Goal: Entertainment & Leisure: Consume media (video, audio)

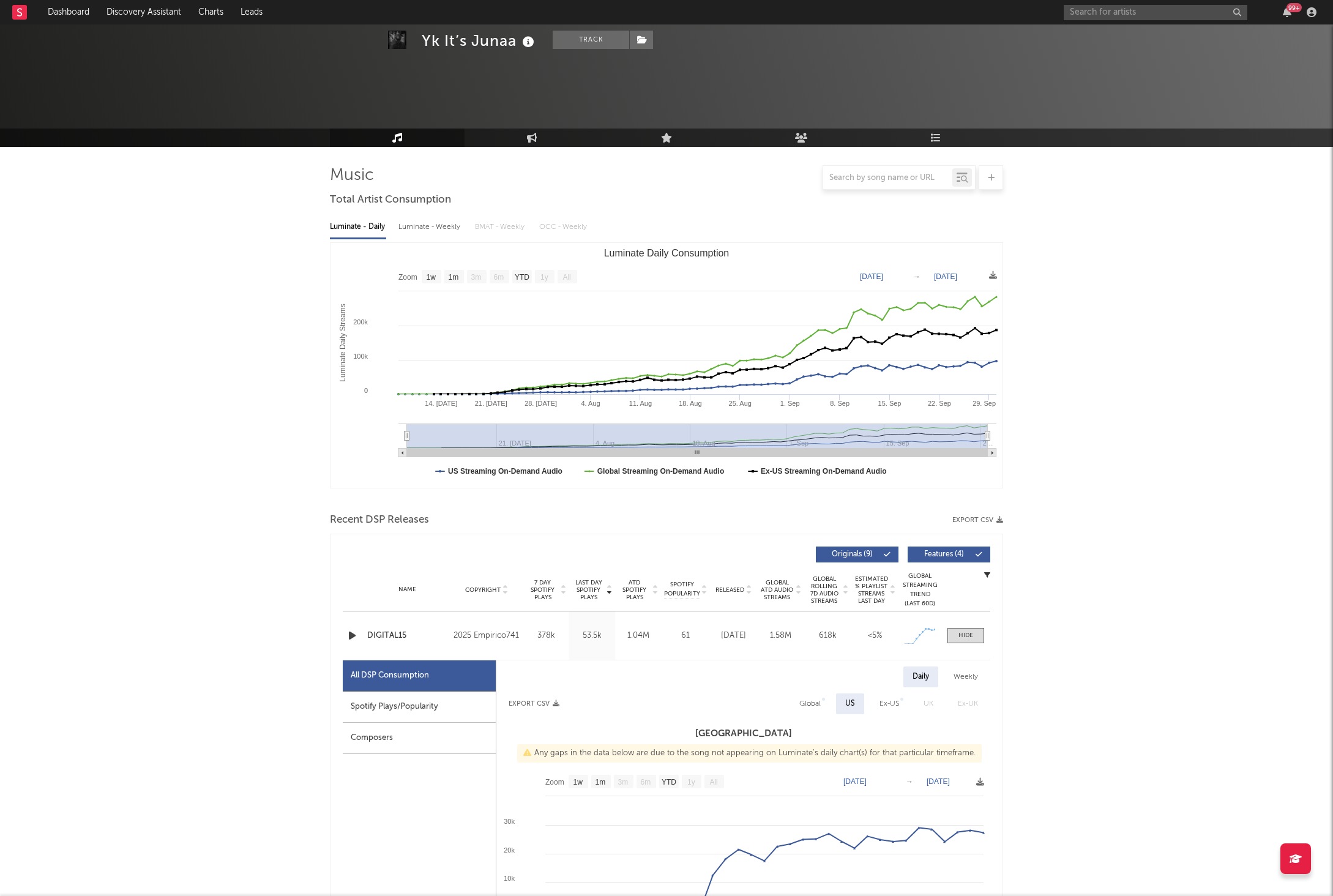
select select "1w"
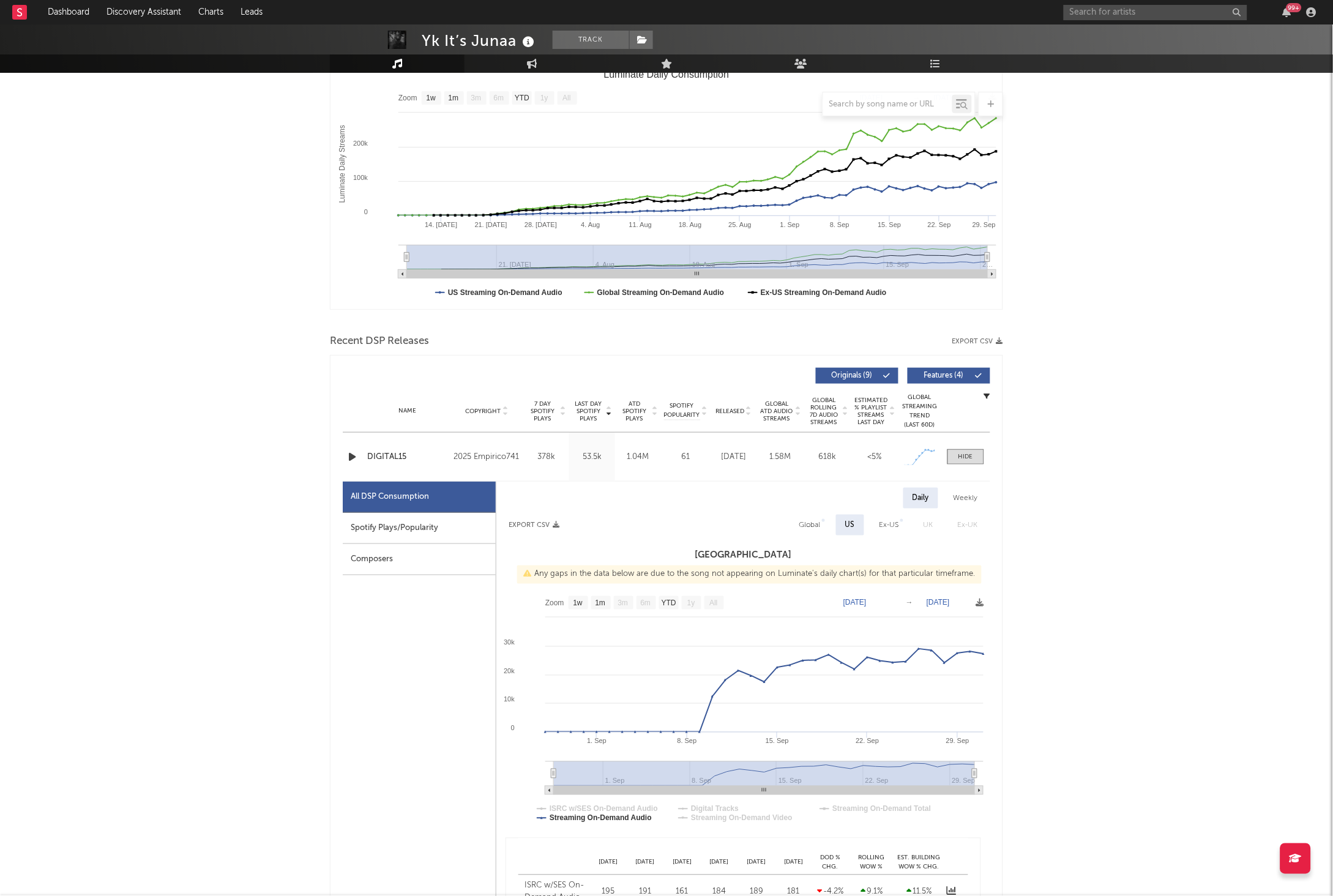
scroll to position [179, 0]
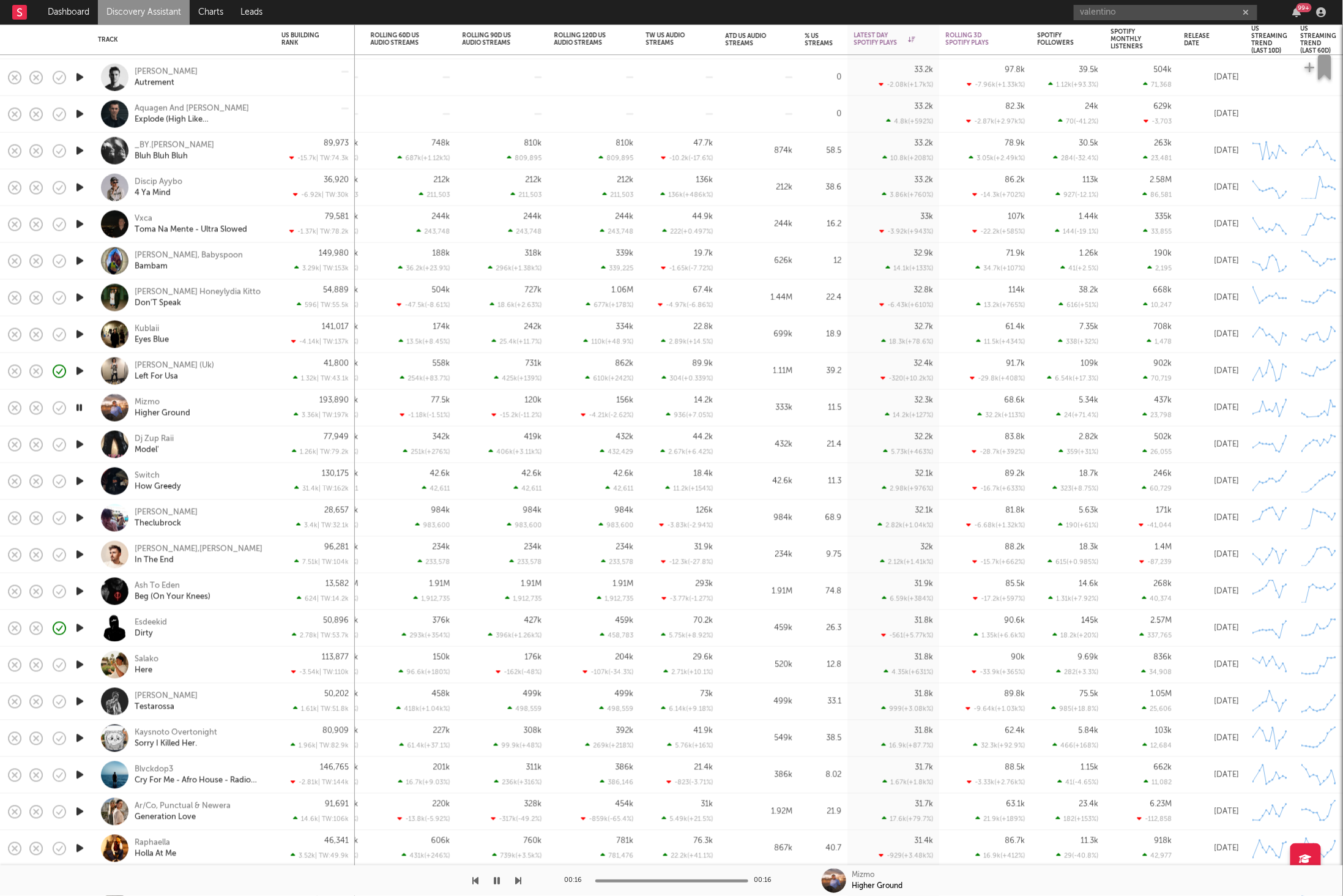
click at [537, 877] on div "00:16 00:16 Mizmo Higher Ground" at bounding box center [672, 880] width 1343 height 30
click at [517, 874] on button "button" at bounding box center [519, 880] width 6 height 30
click at [519, 878] on icon "button" at bounding box center [519, 880] width 6 height 10
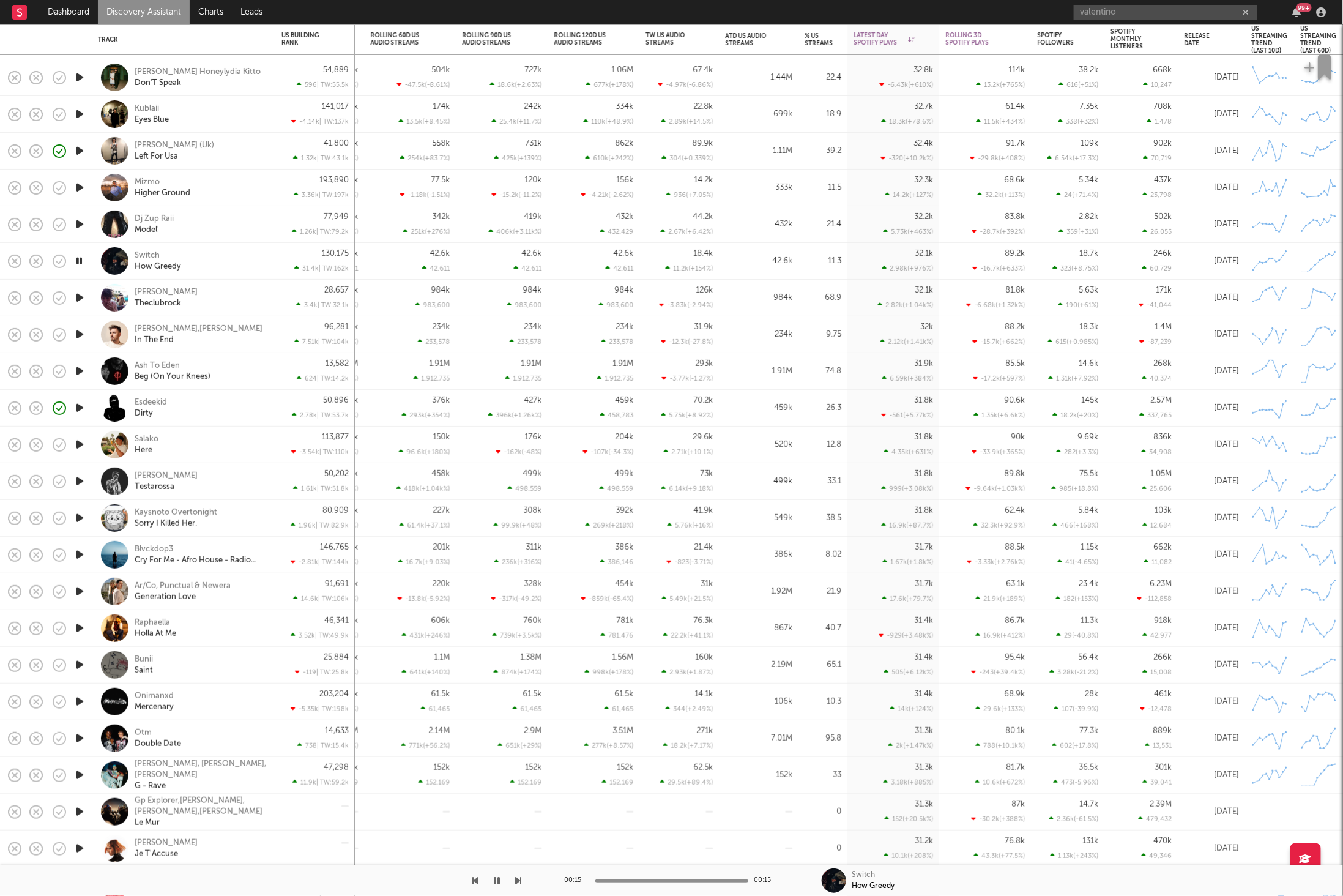
click at [517, 878] on icon "button" at bounding box center [519, 880] width 6 height 10
click at [230, 300] on div "[PERSON_NAME] Theclubrock" at bounding box center [200, 298] width 131 height 22
select select "1w"
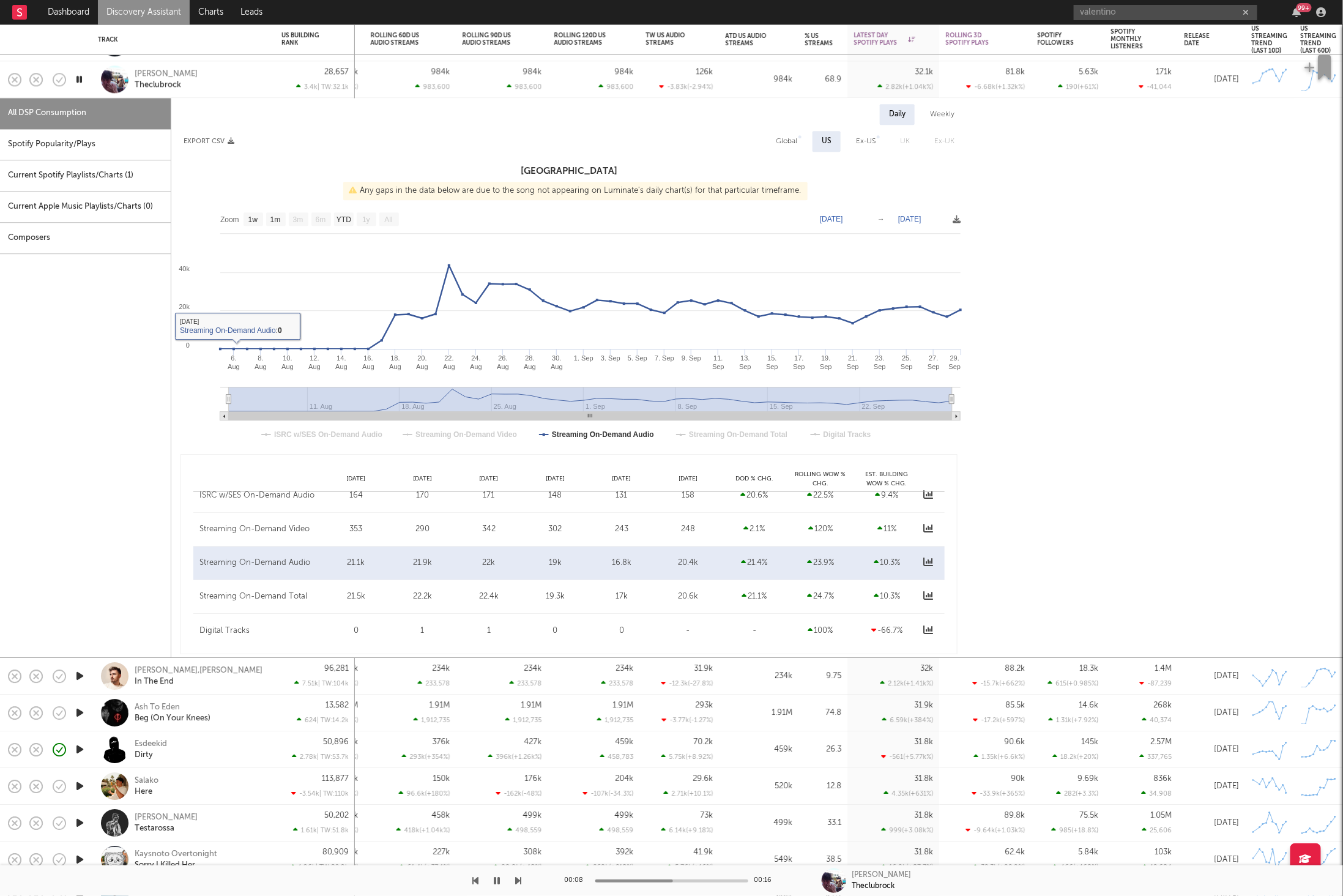
click at [64, 153] on div "Spotify Popularity/Plays" at bounding box center [85, 145] width 170 height 31
select select "1w"
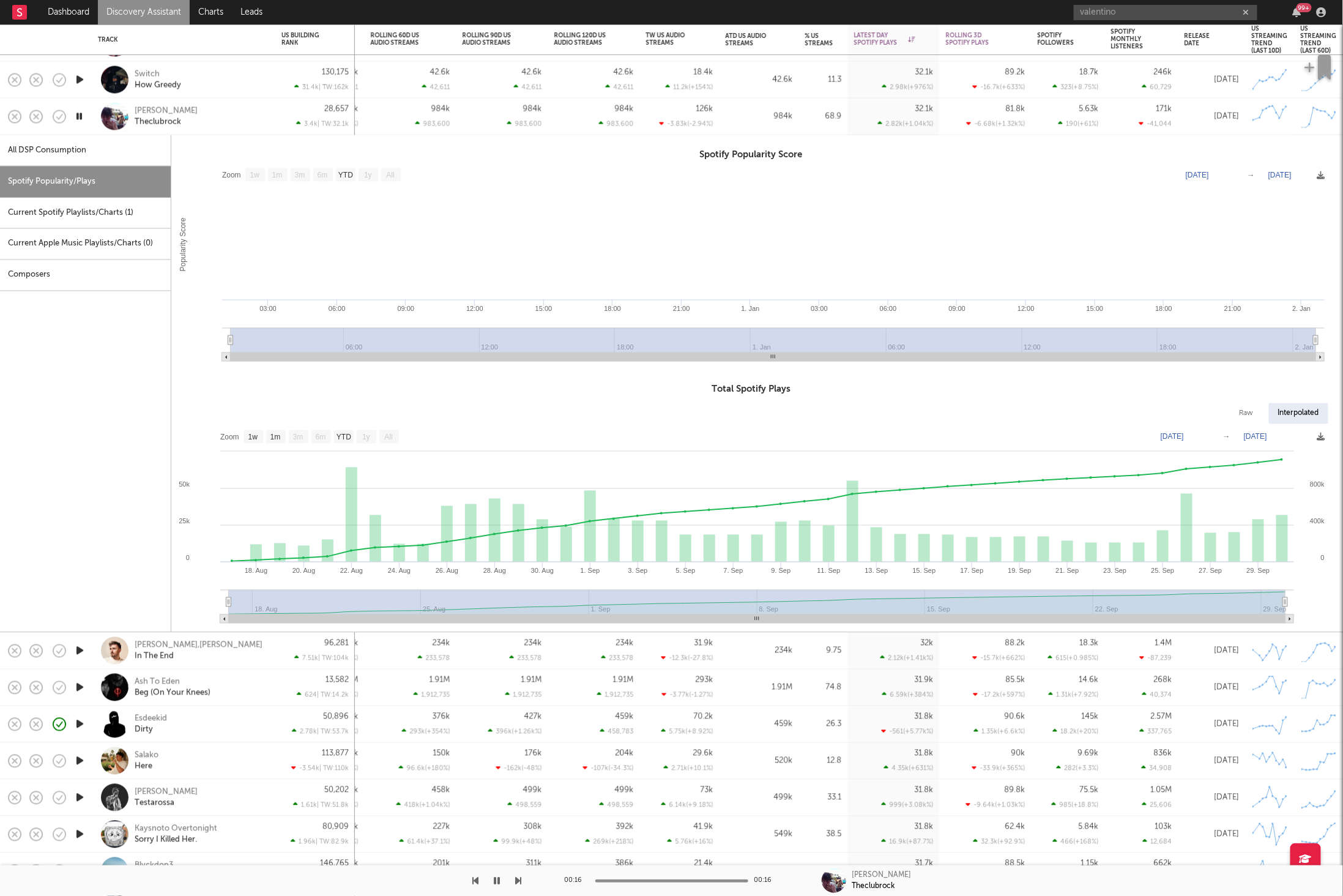
click at [225, 112] on div "[PERSON_NAME] Theclubrock" at bounding box center [200, 116] width 131 height 22
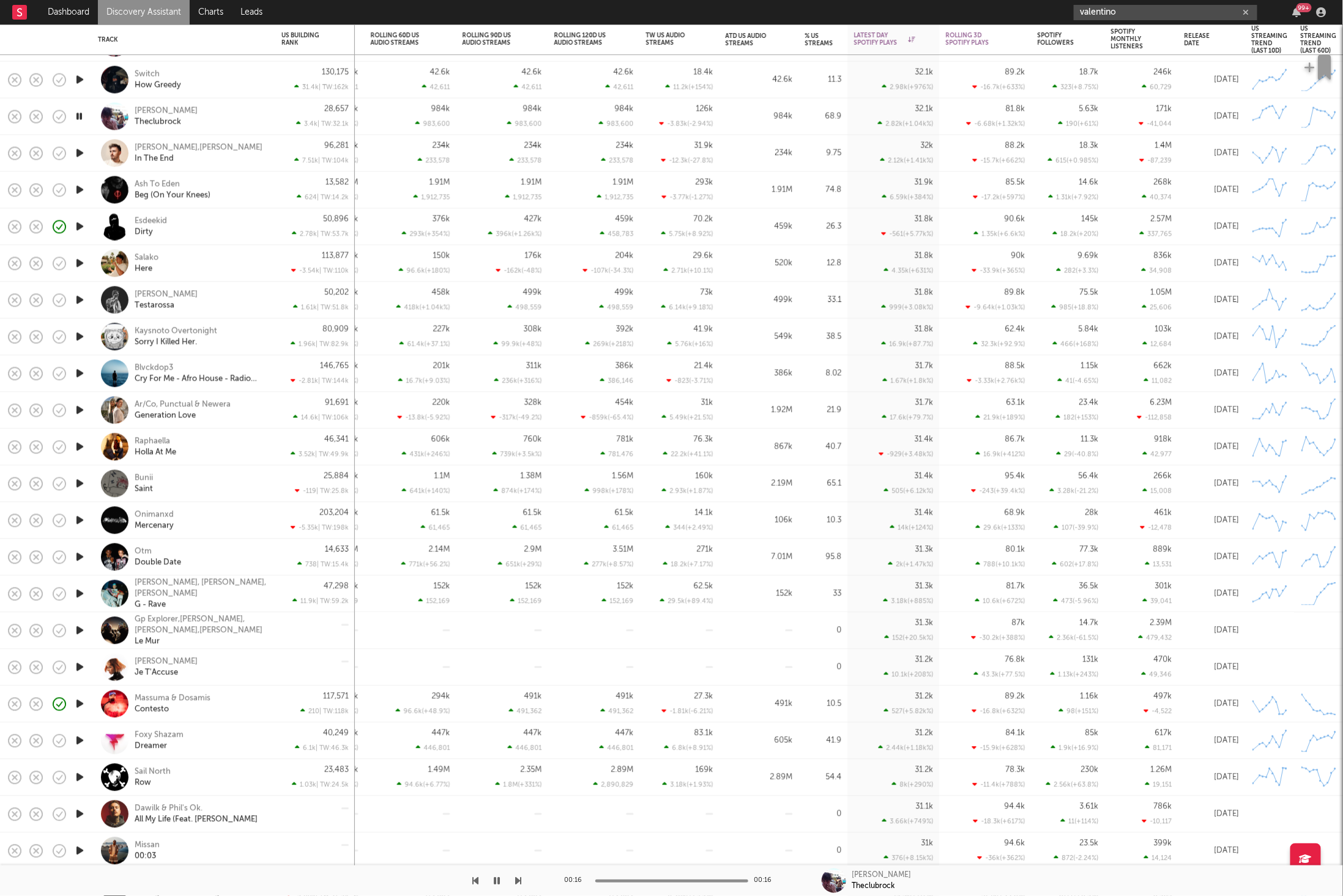
click at [1103, 11] on input "valentino" at bounding box center [1166, 13] width 184 height 16
paste input "[URL][DOMAIN_NAME]"
type input "[URL][DOMAIN_NAME]"
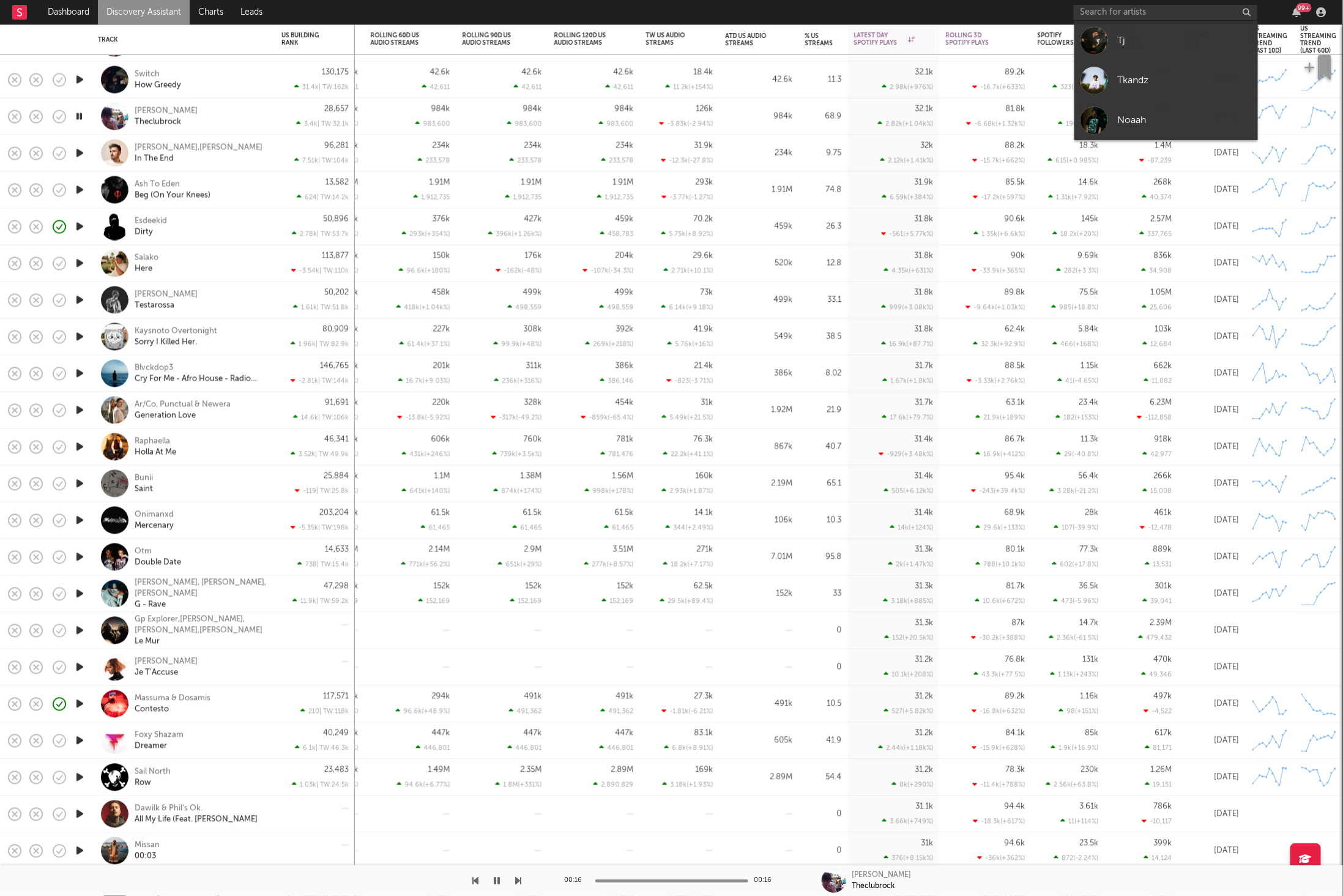
click at [450, 8] on nav "Dashboard Discovery Assistant Charts Leads 99 +" at bounding box center [672, 12] width 1343 height 24
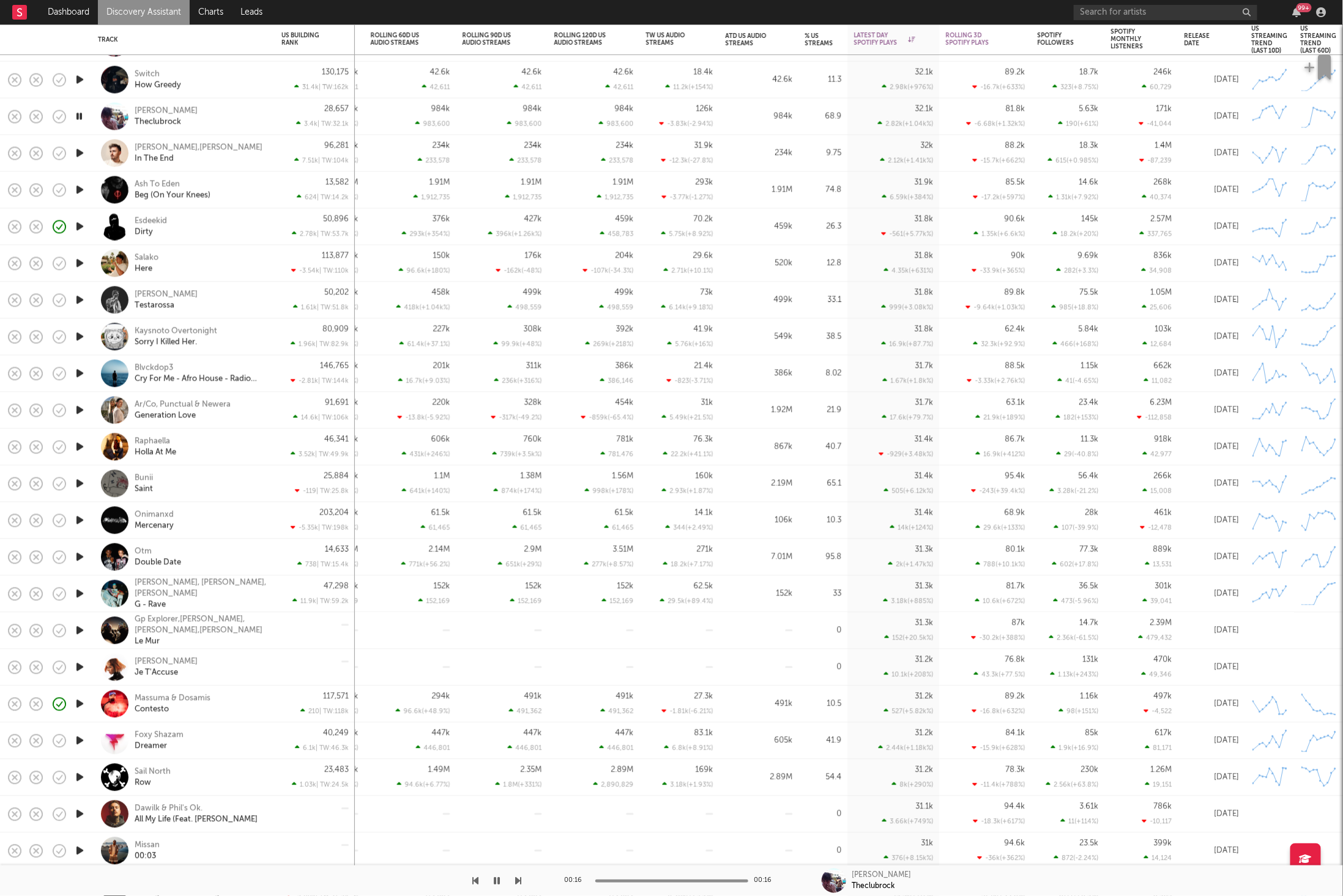
click at [519, 879] on icon "button" at bounding box center [519, 880] width 6 height 10
click at [494, 882] on icon "button" at bounding box center [497, 880] width 6 height 10
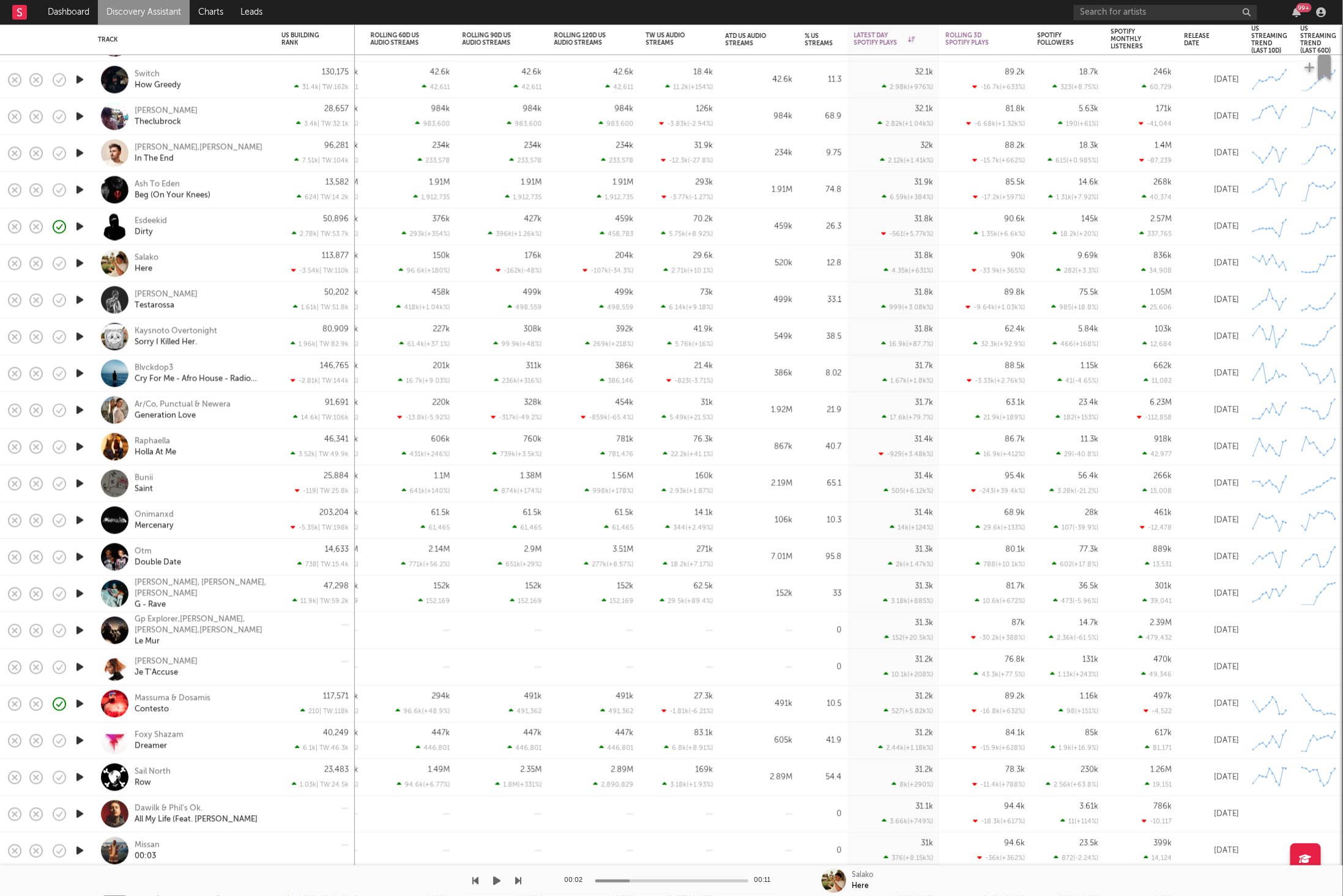
click at [495, 882] on icon "button" at bounding box center [497, 880] width 7 height 10
click at [520, 879] on icon "button" at bounding box center [519, 880] width 6 height 10
click at [517, 881] on icon "button" at bounding box center [519, 880] width 6 height 10
click at [503, 880] on button "button" at bounding box center [497, 880] width 13 height 30
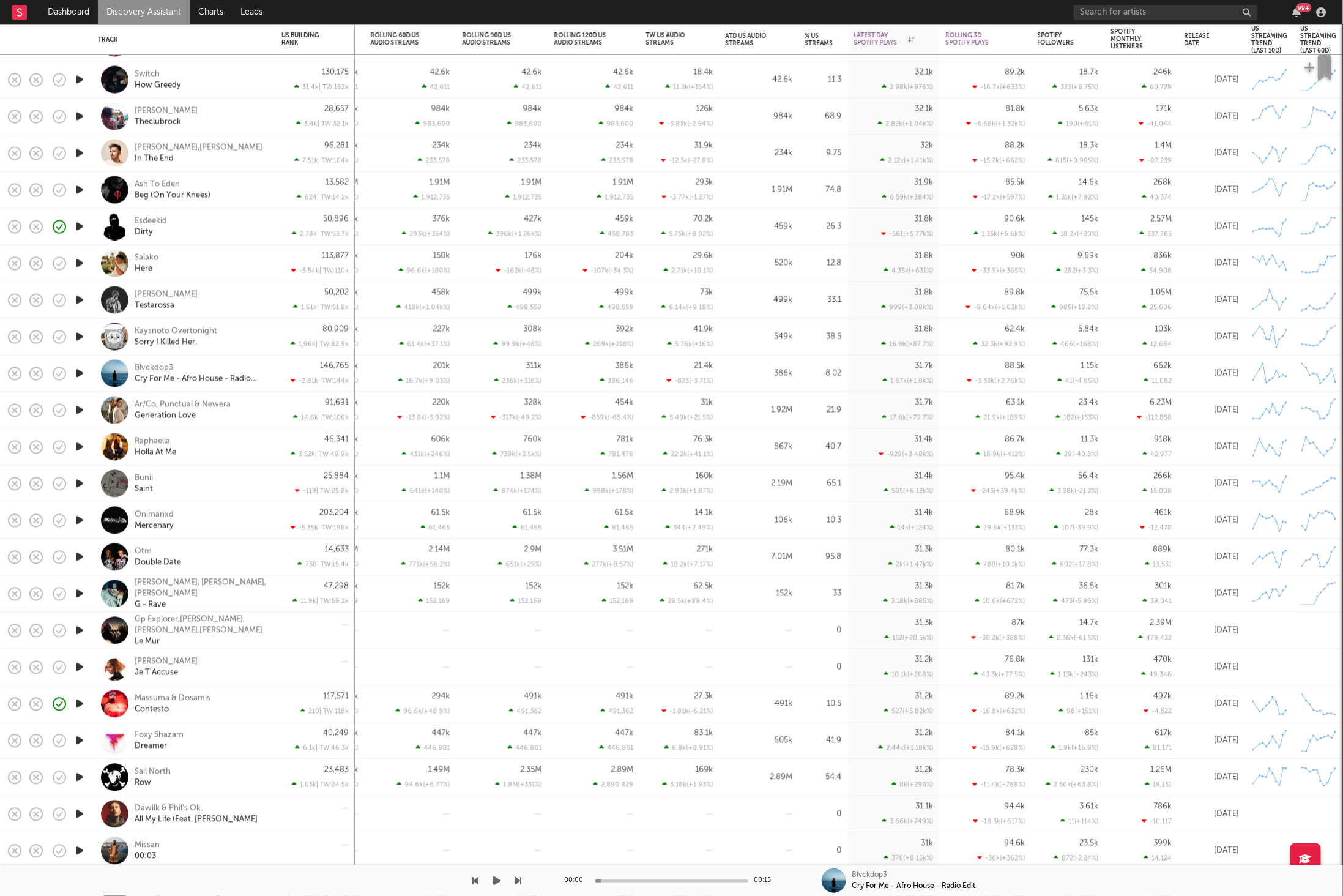
click at [503, 878] on button "button" at bounding box center [497, 880] width 13 height 30
click at [517, 882] on icon "button" at bounding box center [519, 880] width 6 height 10
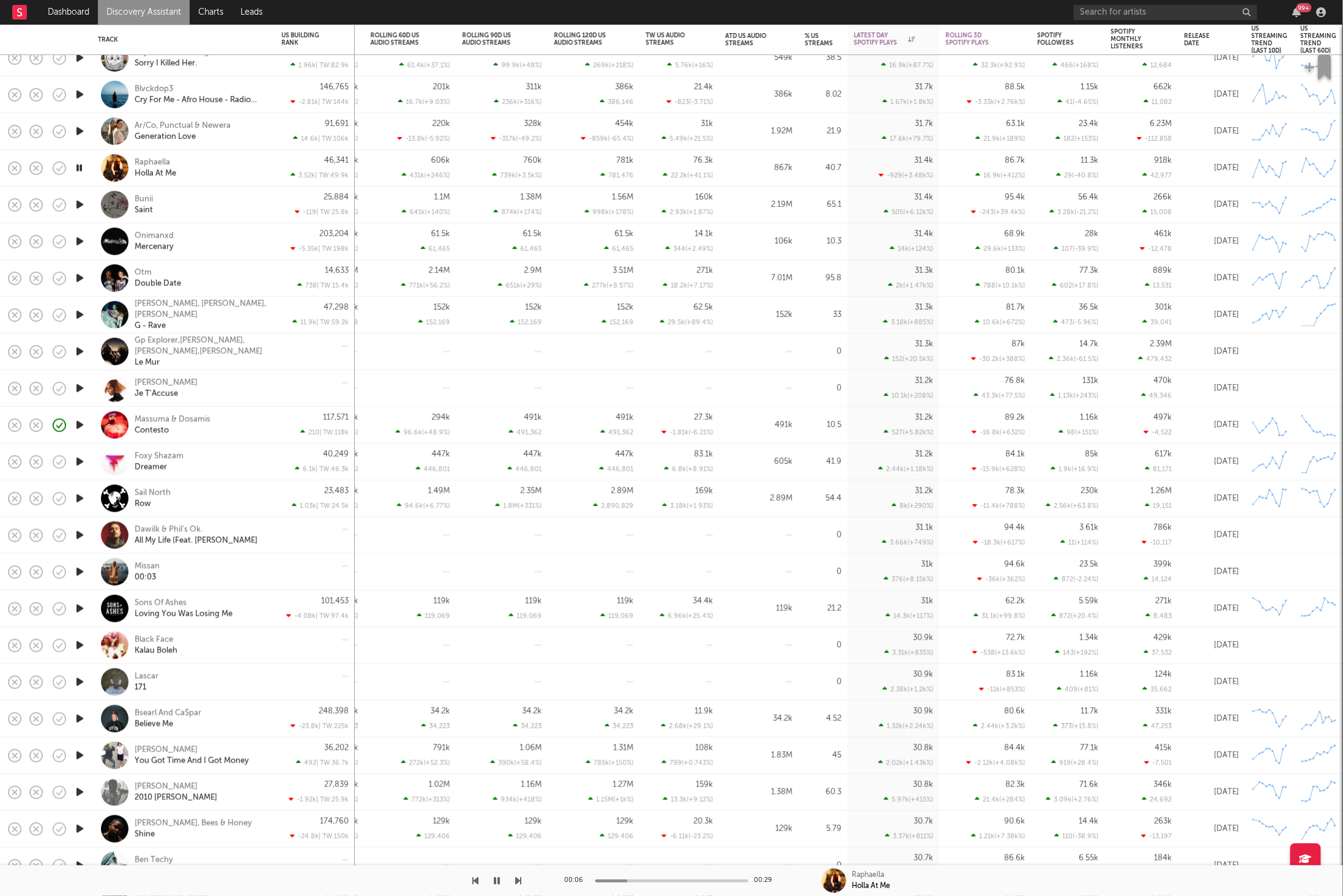
click at [517, 874] on button "button" at bounding box center [519, 880] width 6 height 30
click at [231, 216] on div "Bunii Saint" at bounding box center [183, 205] width 171 height 36
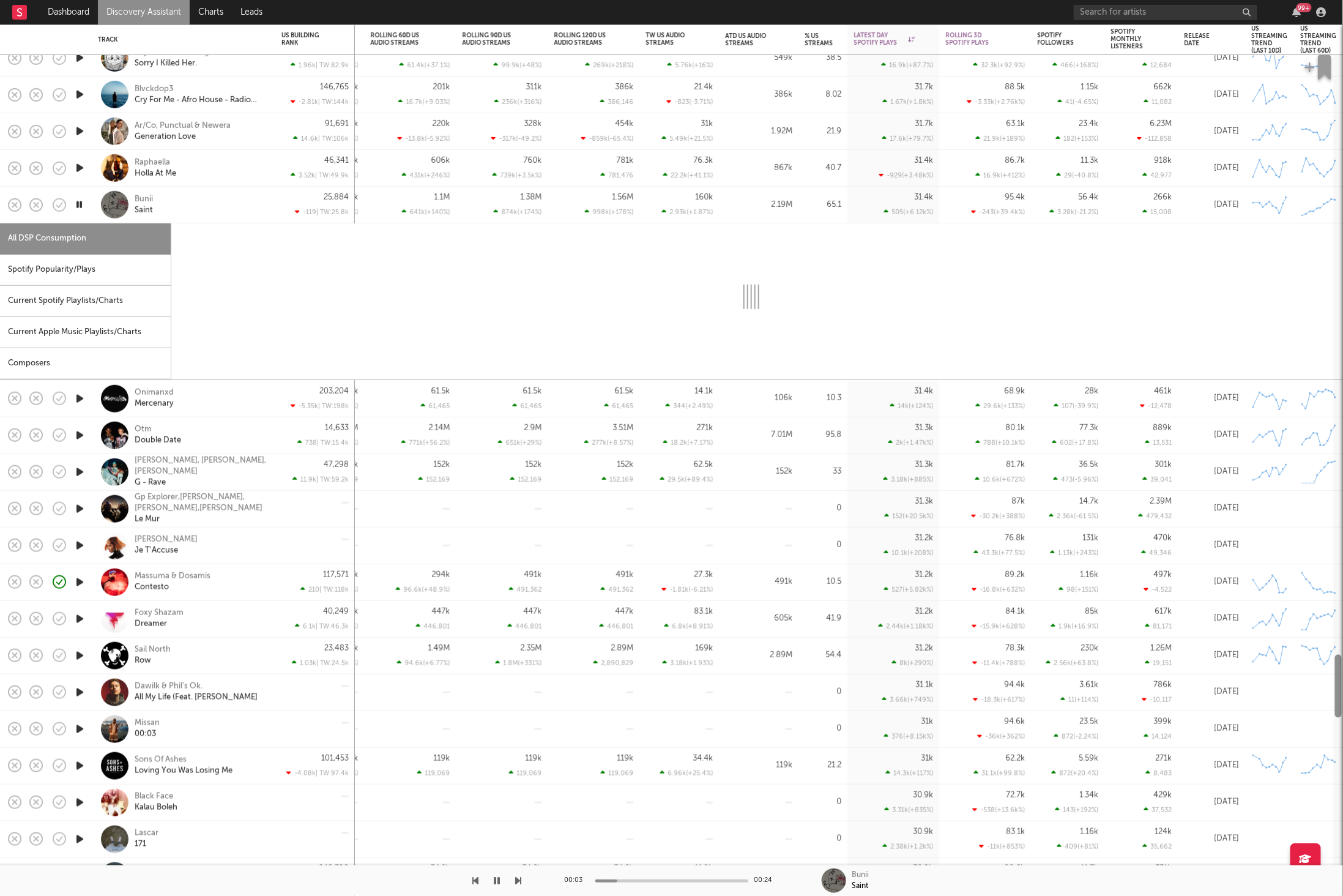
select select "6m"
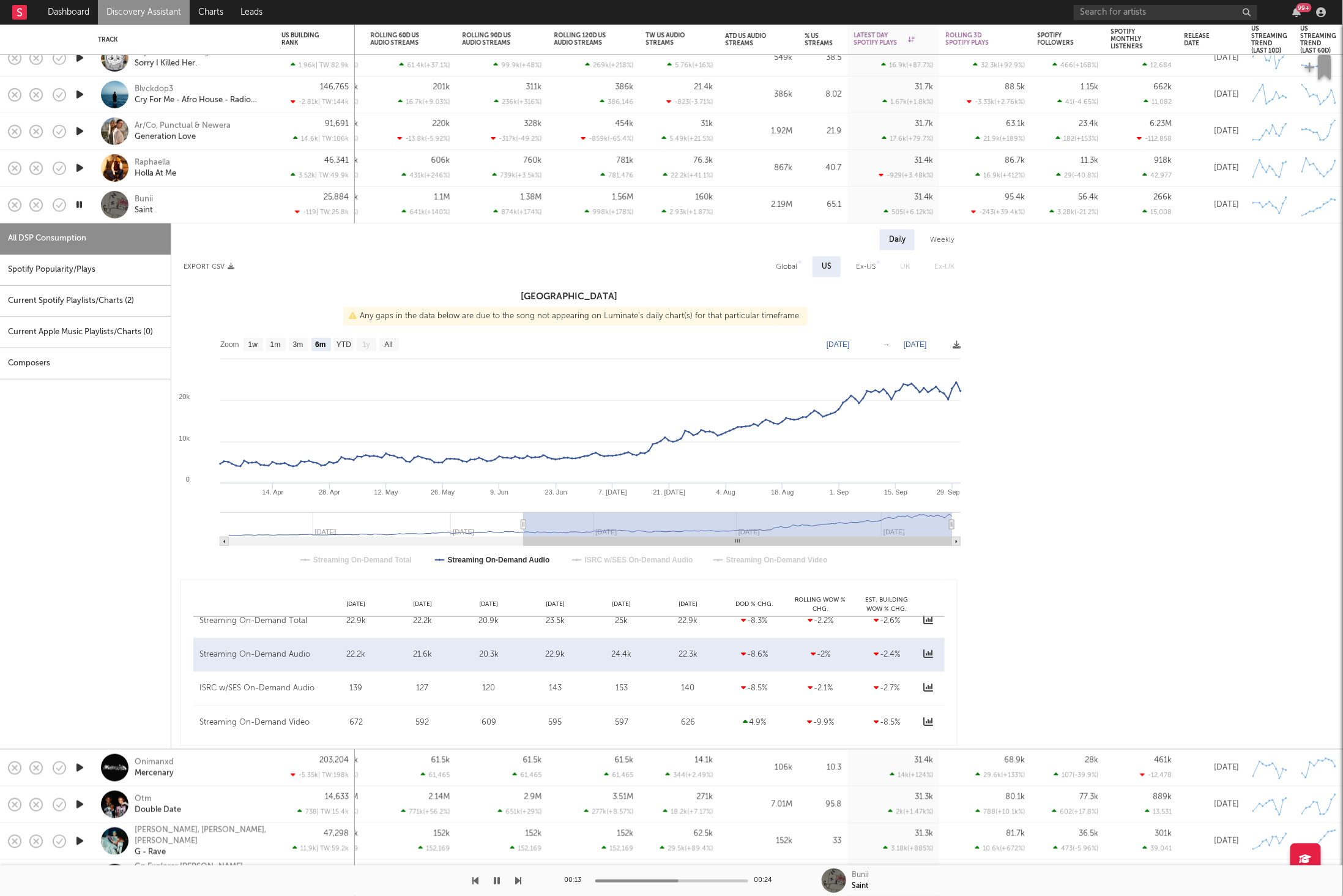
click at [82, 200] on icon "button" at bounding box center [79, 205] width 12 height 16
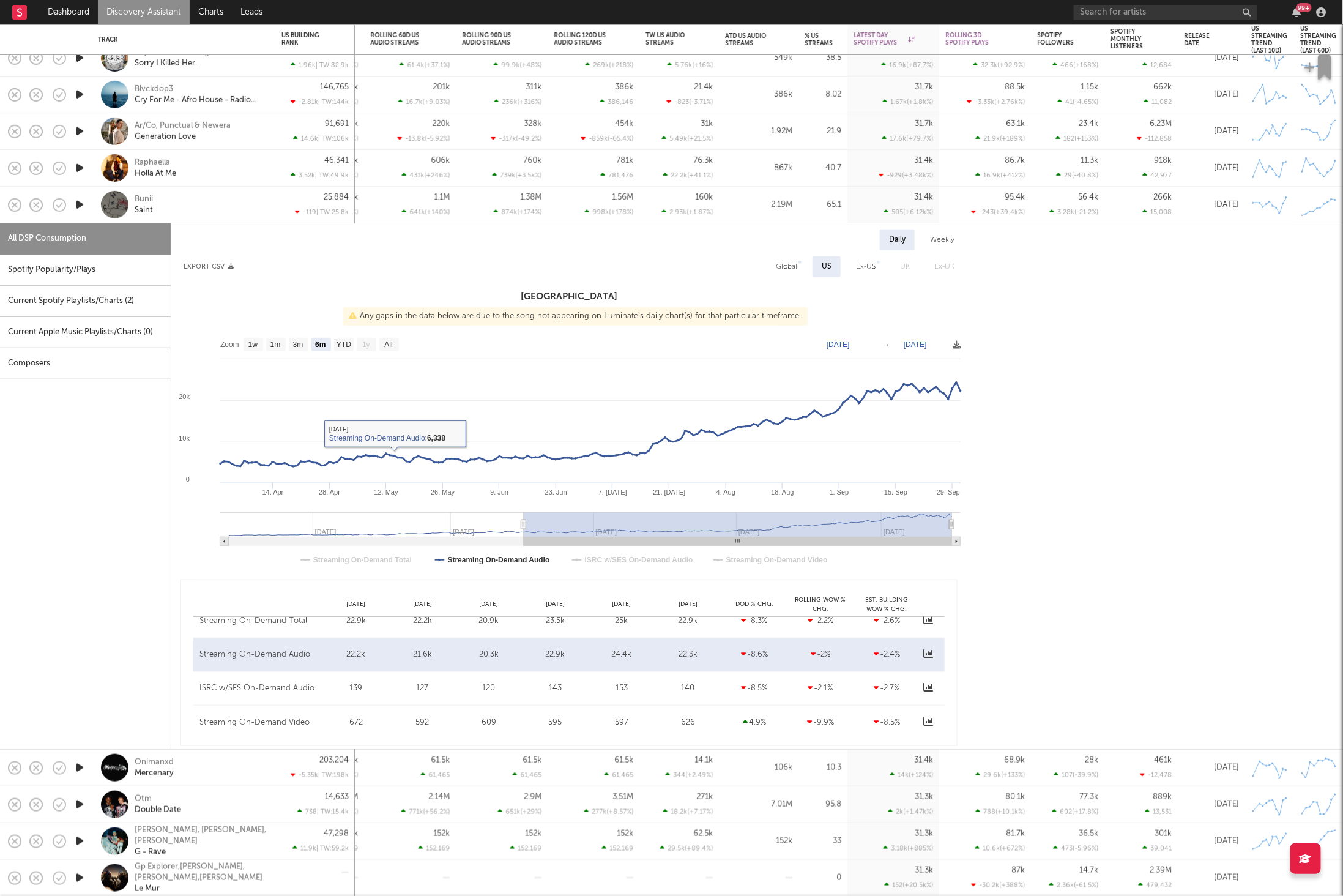
click at [68, 263] on div "Spotify Popularity/Plays" at bounding box center [85, 270] width 170 height 31
select select "1w"
select select "6m"
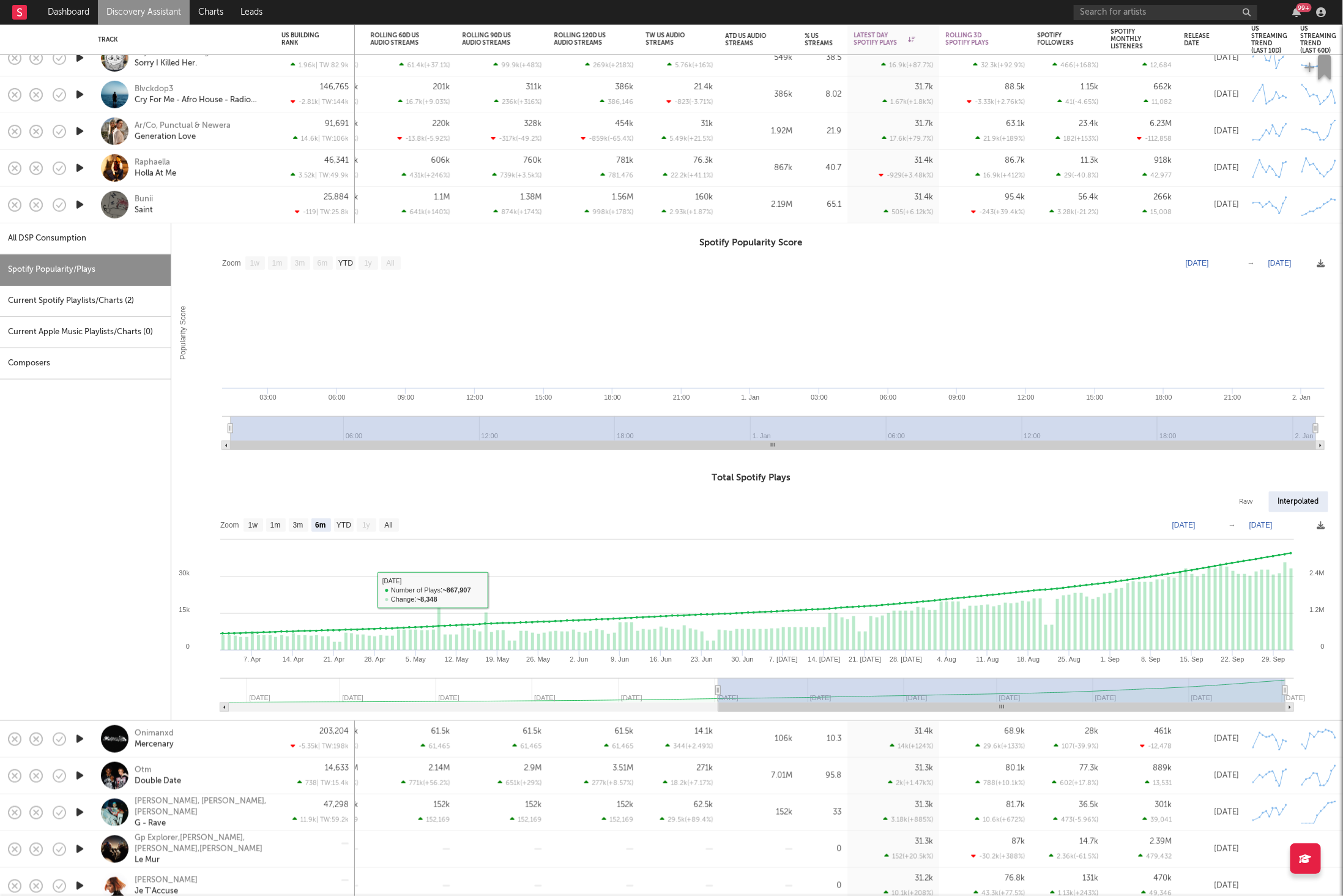
click at [179, 202] on div "Bunii Saint" at bounding box center [200, 205] width 131 height 22
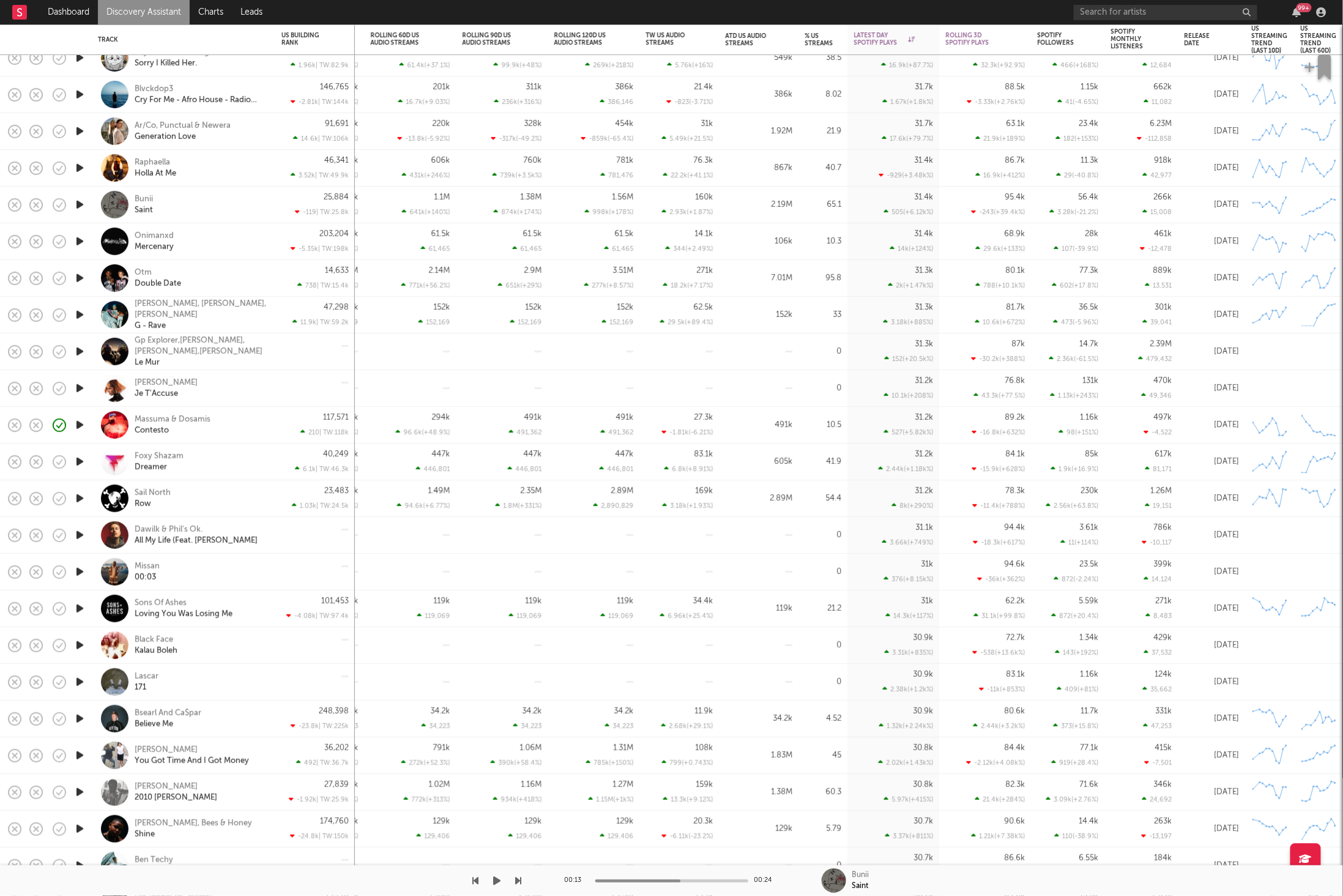
click at [501, 879] on button "button" at bounding box center [497, 880] width 13 height 30
click at [521, 880] on div "00:13 00:24 Bunii Saint" at bounding box center [672, 880] width 1343 height 30
click at [517, 879] on icon "button" at bounding box center [519, 880] width 6 height 10
click at [516, 878] on icon "button" at bounding box center [519, 880] width 6 height 10
click at [498, 880] on icon "button" at bounding box center [497, 880] width 6 height 10
